Goal: Information Seeking & Learning: Learn about a topic

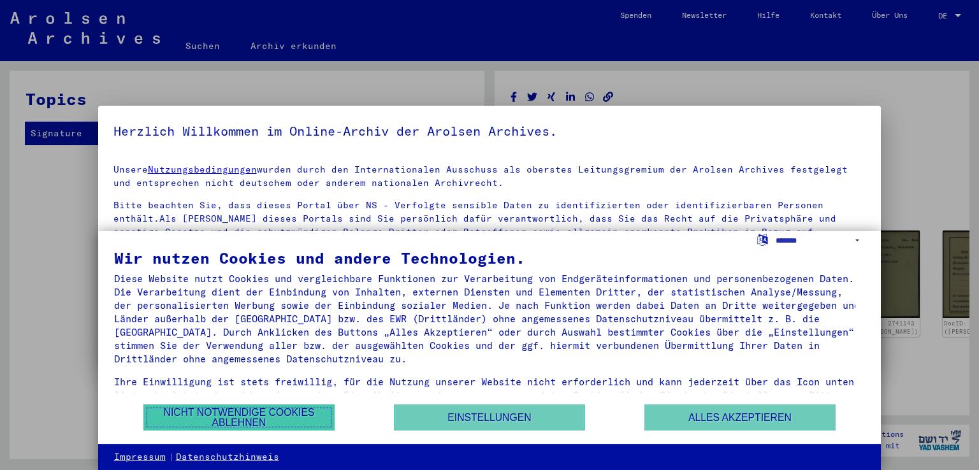
click at [276, 422] on button "Nicht notwendige Cookies ablehnen" at bounding box center [238, 418] width 191 height 26
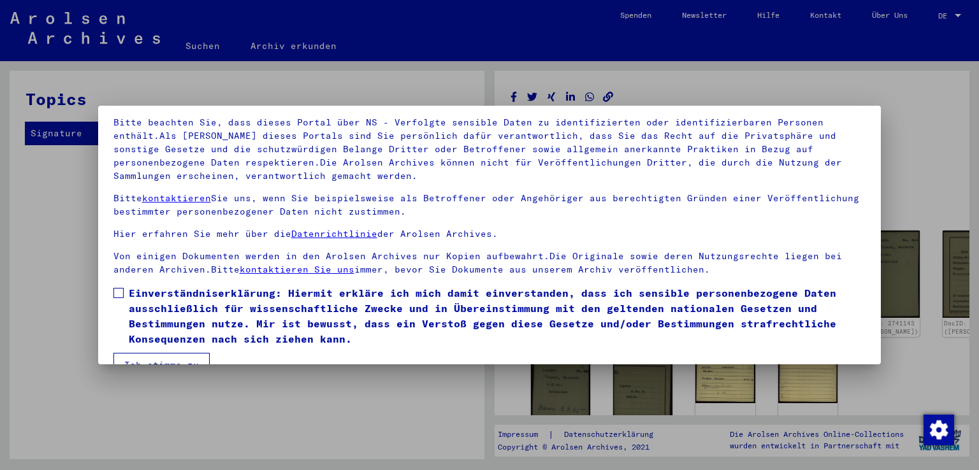
scroll to position [110, 0]
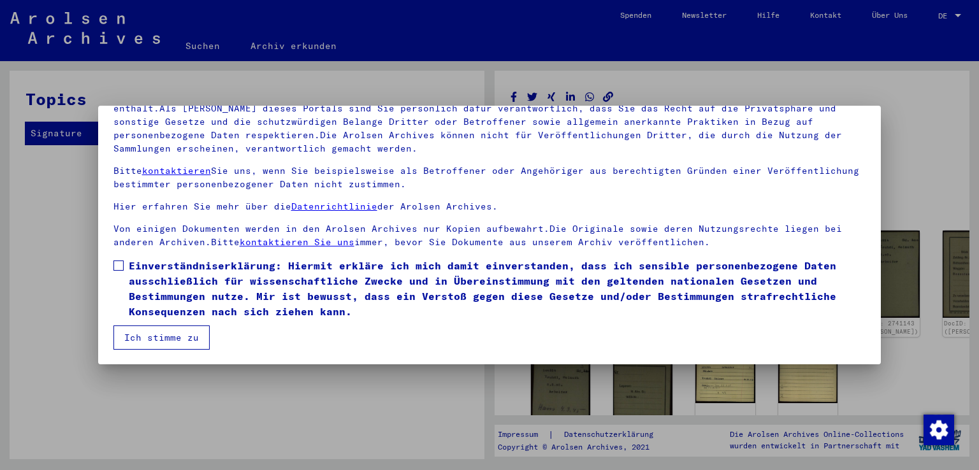
click at [119, 265] on span at bounding box center [118, 266] width 10 height 10
click at [178, 335] on button "Ich stimme zu" at bounding box center [161, 338] width 96 height 24
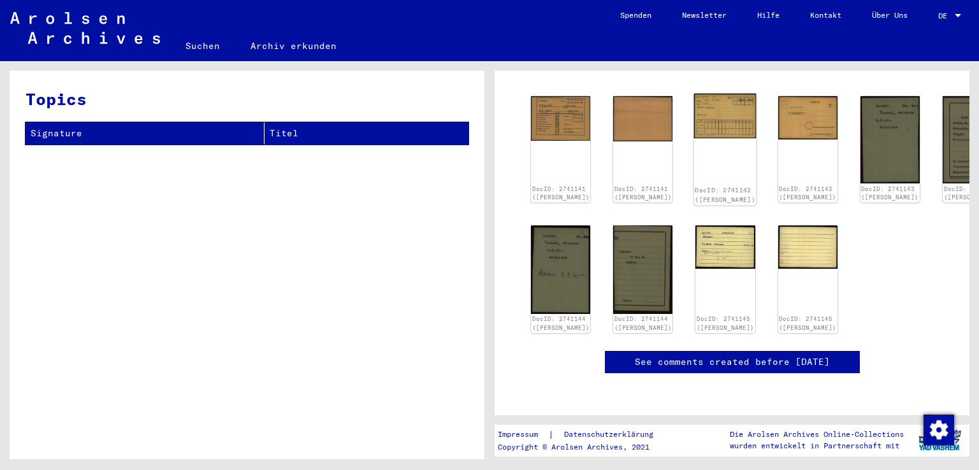
scroll to position [0, 0]
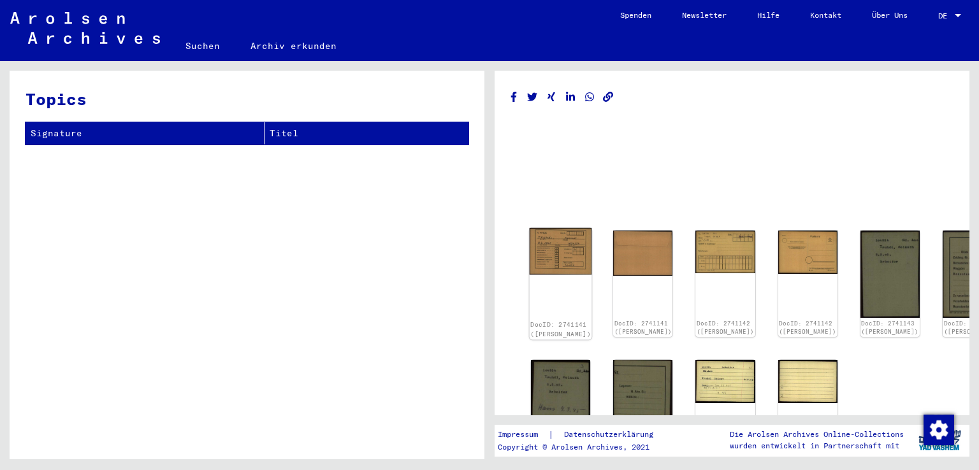
click at [548, 255] on img at bounding box center [560, 251] width 62 height 47
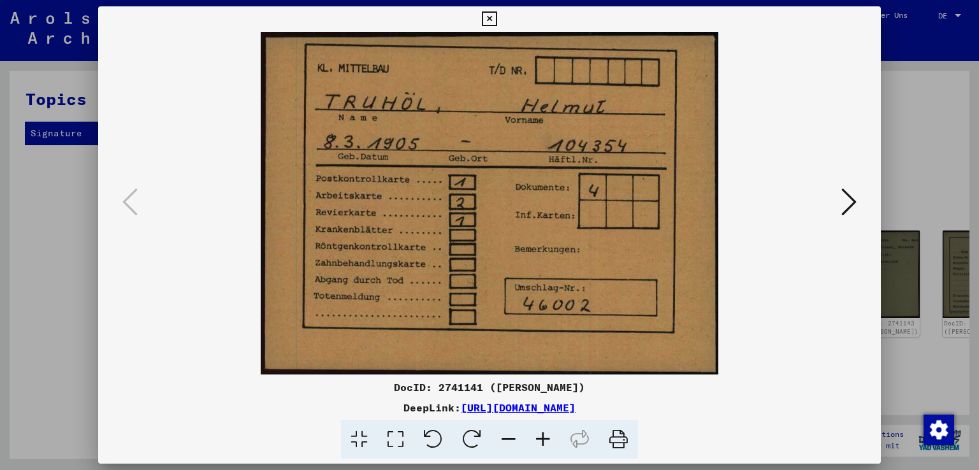
click at [852, 200] on icon at bounding box center [848, 202] width 15 height 31
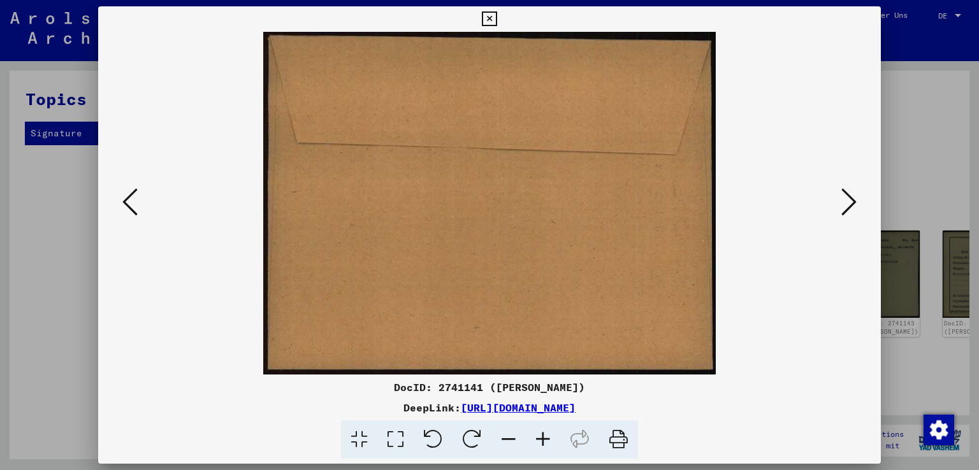
click at [852, 200] on icon at bounding box center [848, 202] width 15 height 31
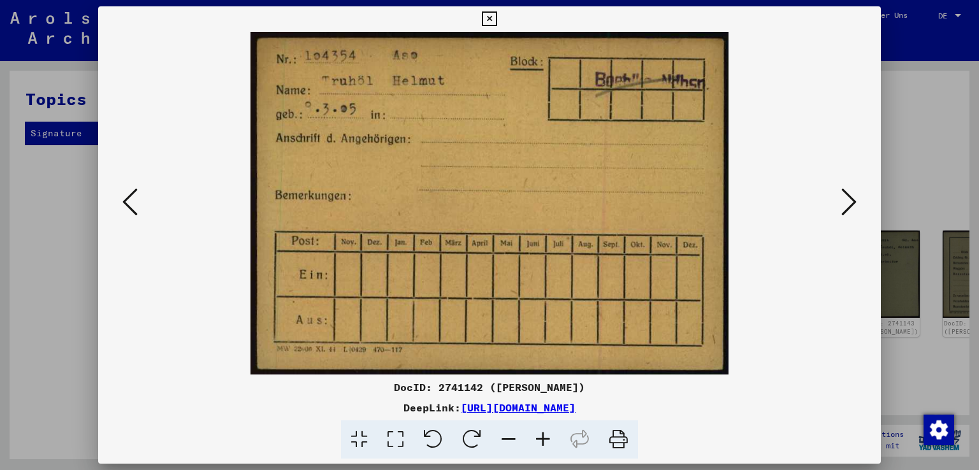
click at [852, 200] on icon at bounding box center [848, 202] width 15 height 31
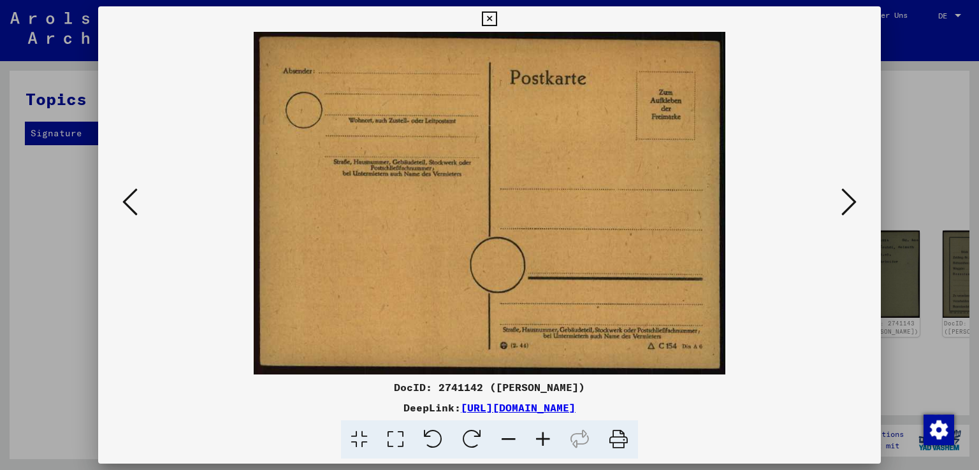
click at [852, 200] on icon at bounding box center [848, 202] width 15 height 31
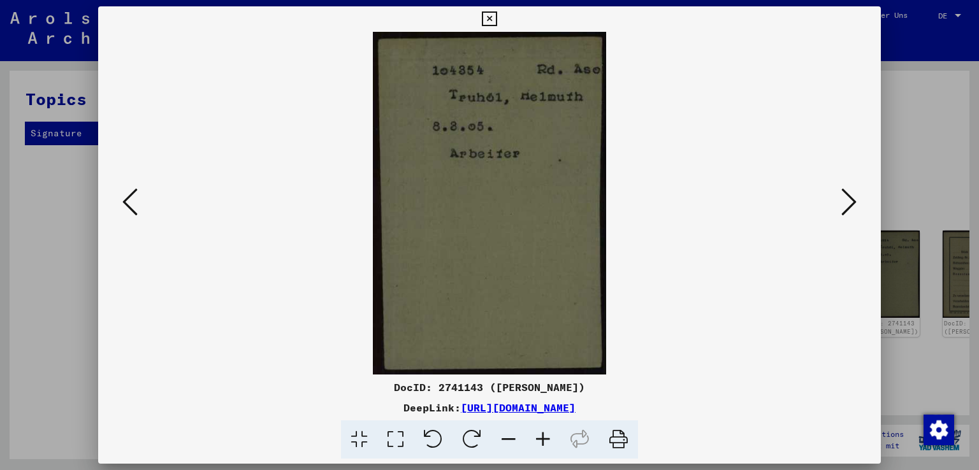
click at [852, 200] on icon at bounding box center [848, 202] width 15 height 31
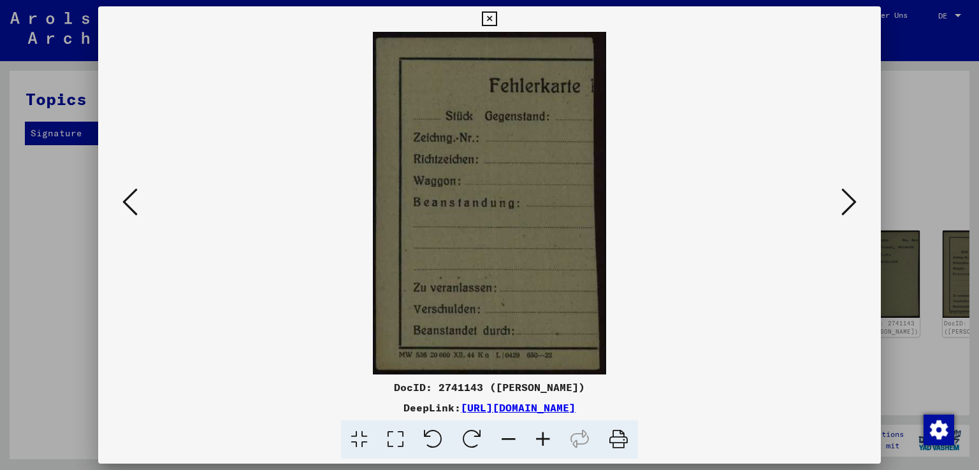
click at [852, 200] on icon at bounding box center [848, 202] width 15 height 31
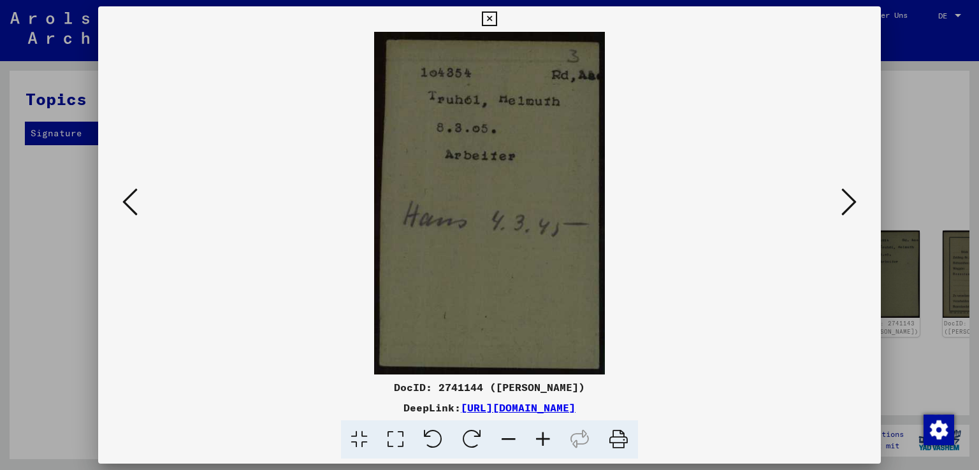
click at [852, 200] on icon at bounding box center [848, 202] width 15 height 31
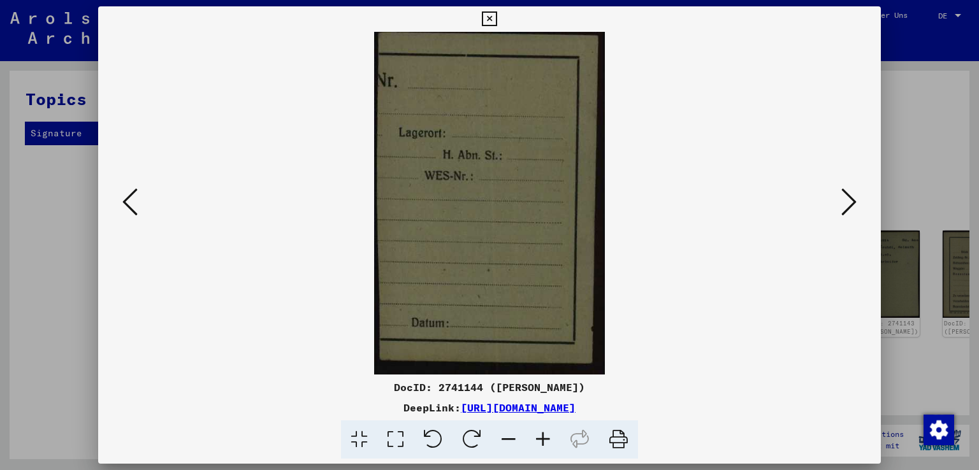
click at [852, 200] on icon at bounding box center [848, 202] width 15 height 31
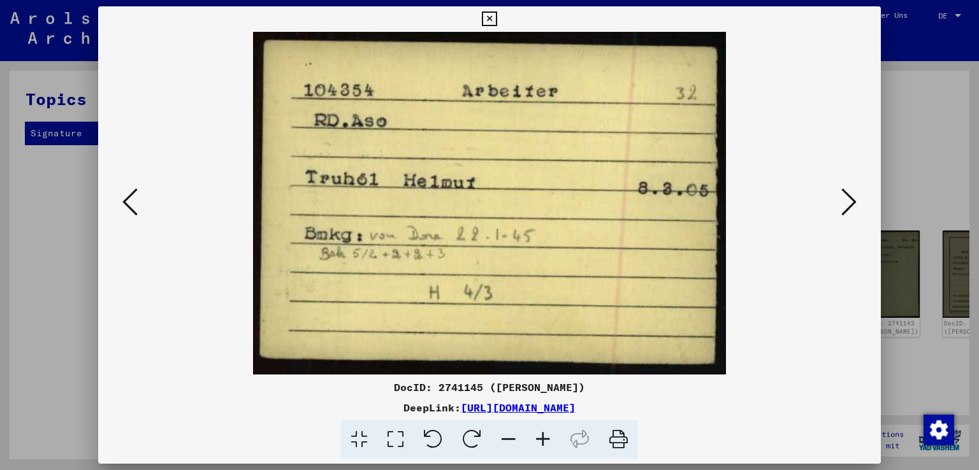
click at [852, 200] on icon at bounding box center [848, 202] width 15 height 31
